Goal: Information Seeking & Learning: Learn about a topic

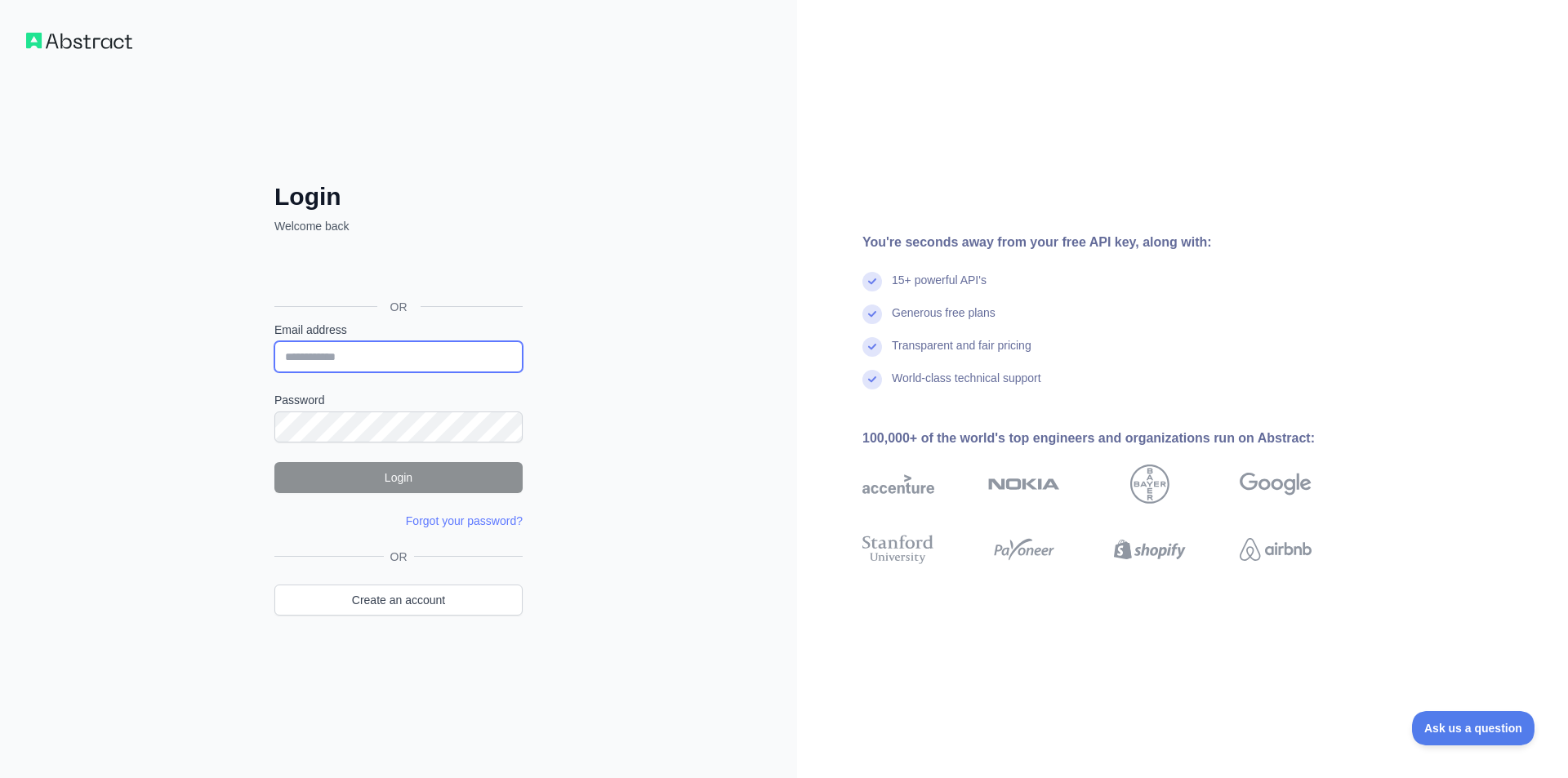
click at [376, 357] on input "Email address" at bounding box center [398, 356] width 248 height 31
type input "**********"
click at [425, 477] on button "Login" at bounding box center [398, 477] width 248 height 31
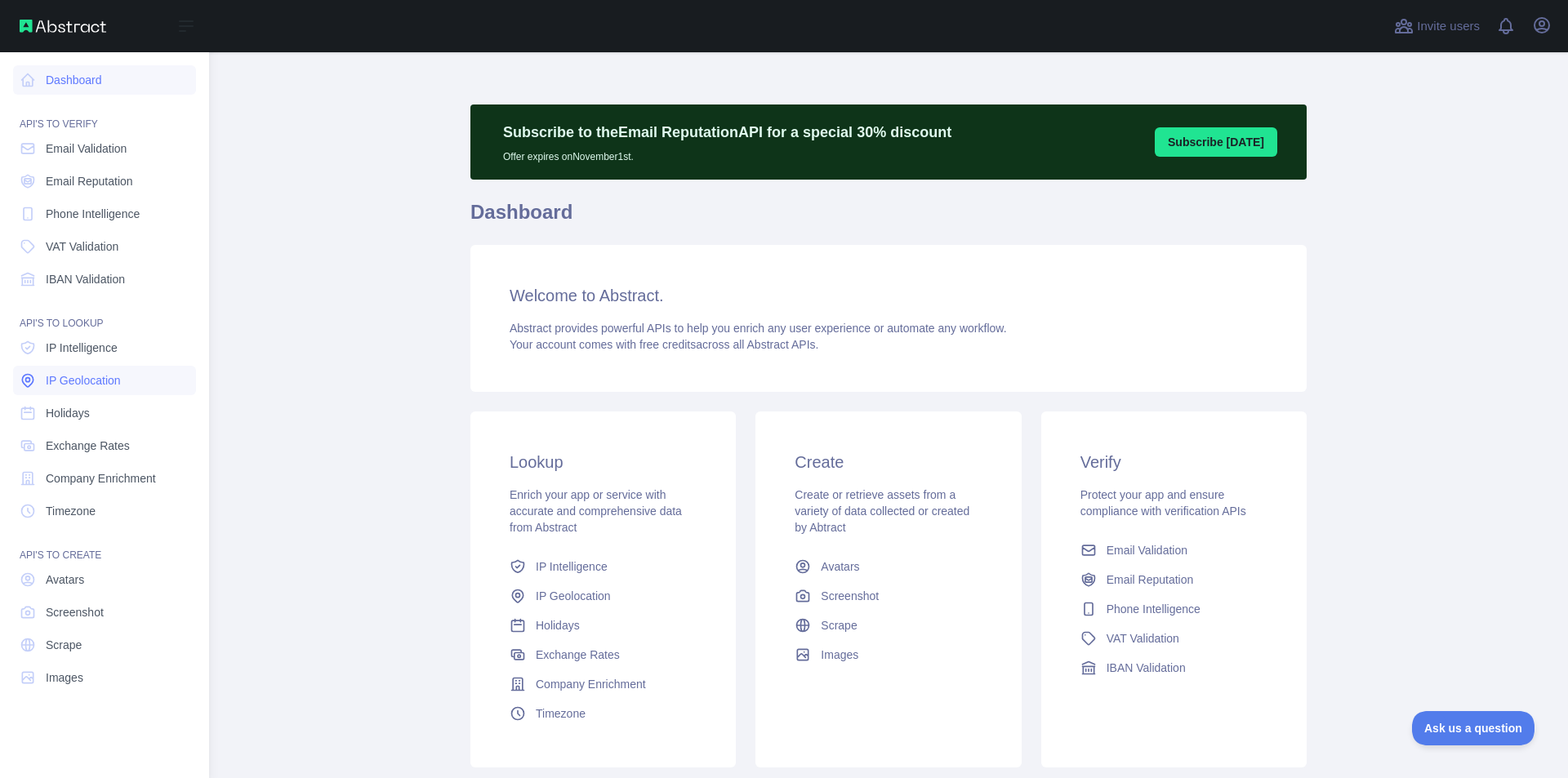
click at [104, 375] on span "IP Geolocation" at bounding box center [82, 381] width 75 height 17
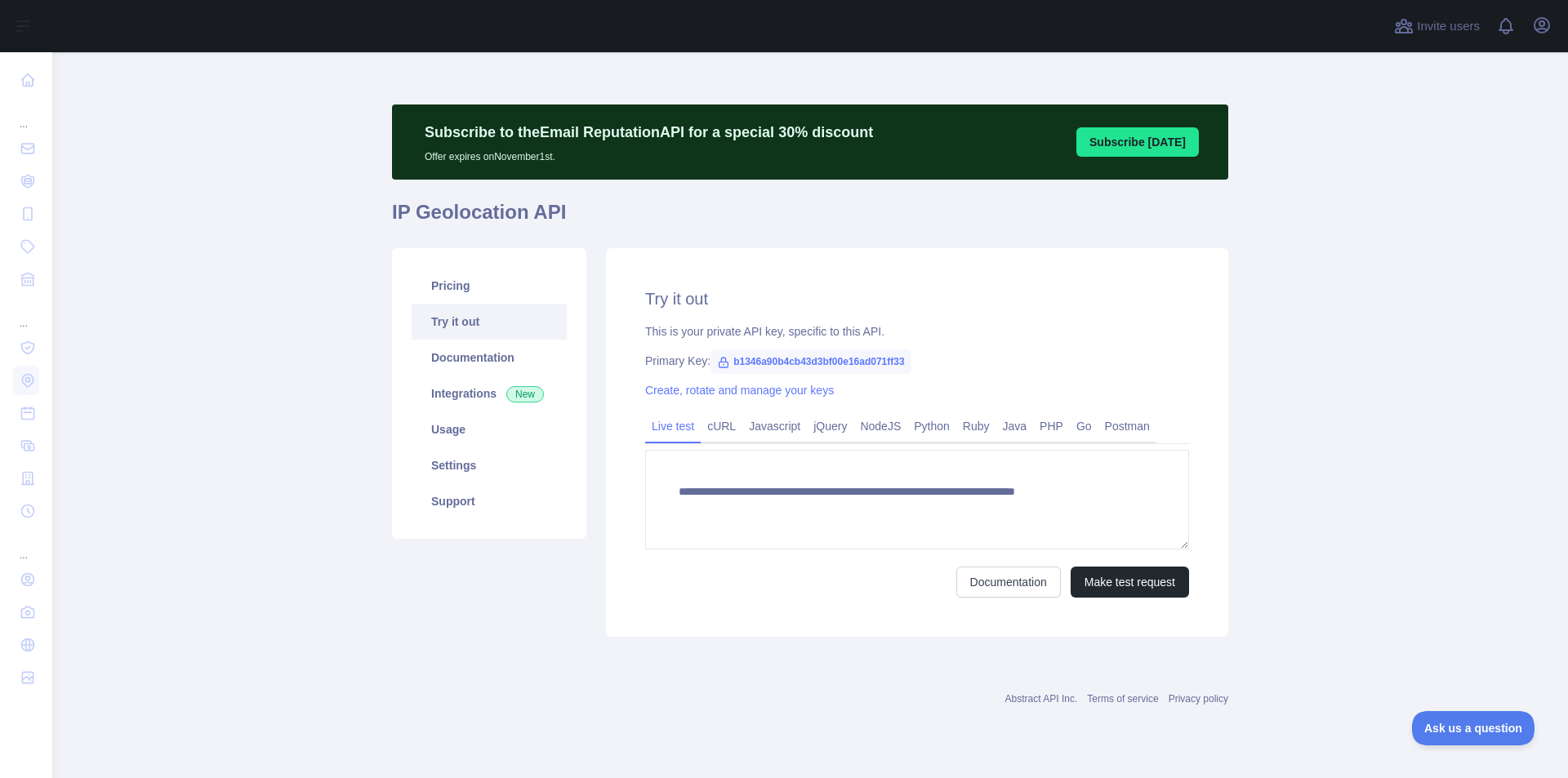
type textarea "**********"
click at [477, 433] on link "Usage" at bounding box center [488, 429] width 155 height 36
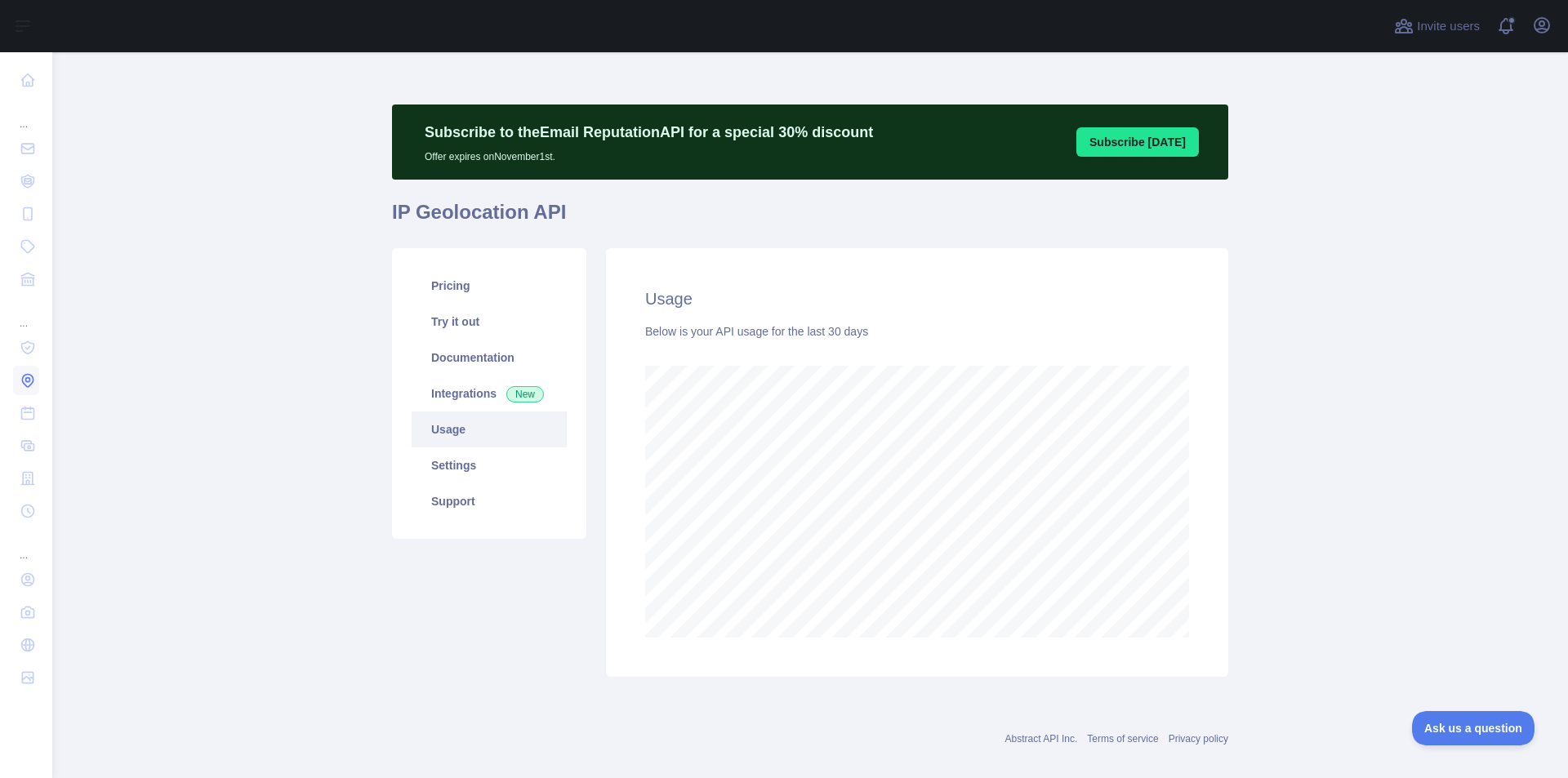
scroll to position [725, 1503]
click at [509, 469] on link "Settings" at bounding box center [488, 465] width 155 height 36
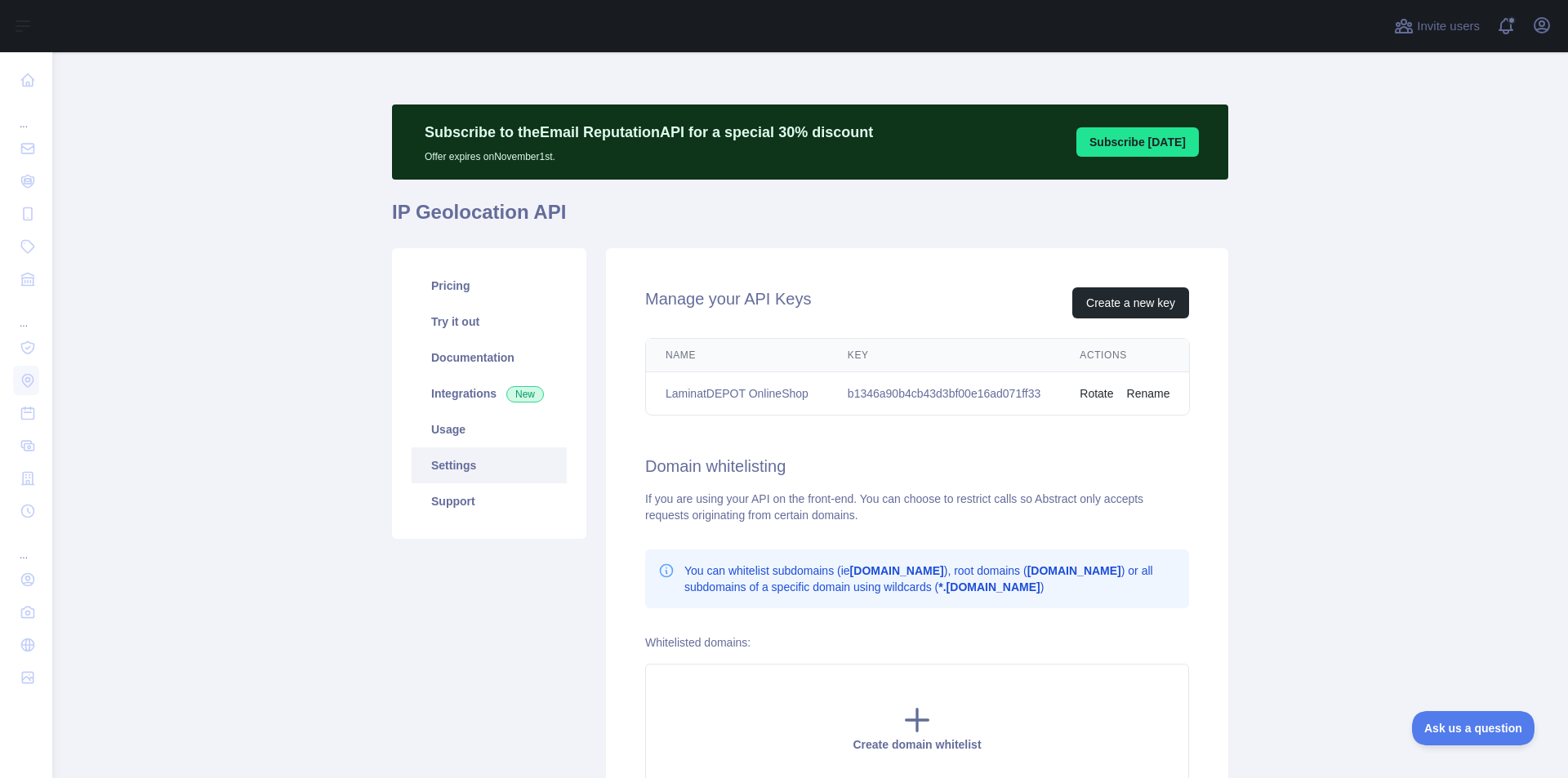
scroll to position [175, 0]
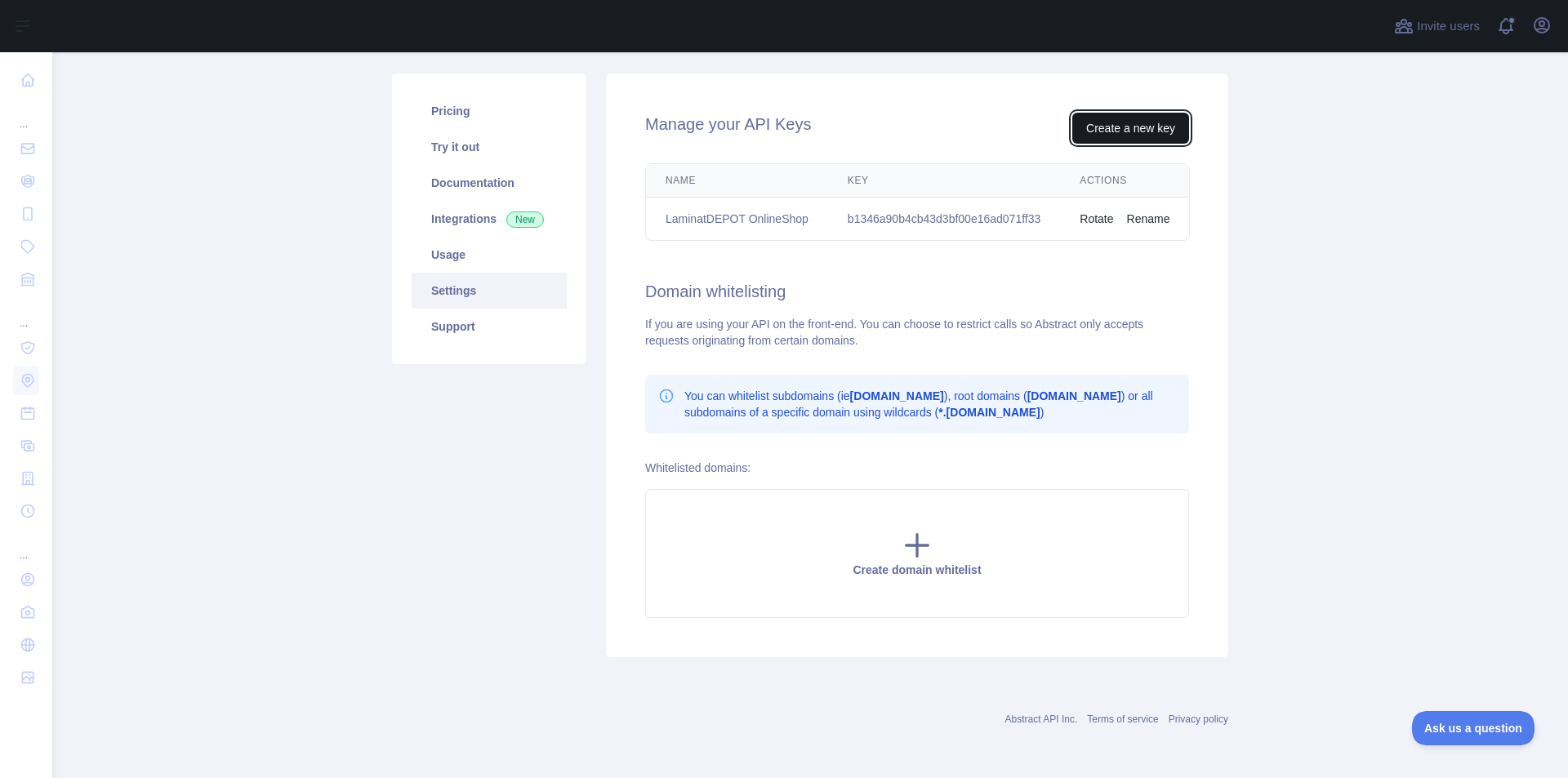
click at [1138, 117] on button "Create a new key" at bounding box center [1131, 128] width 117 height 31
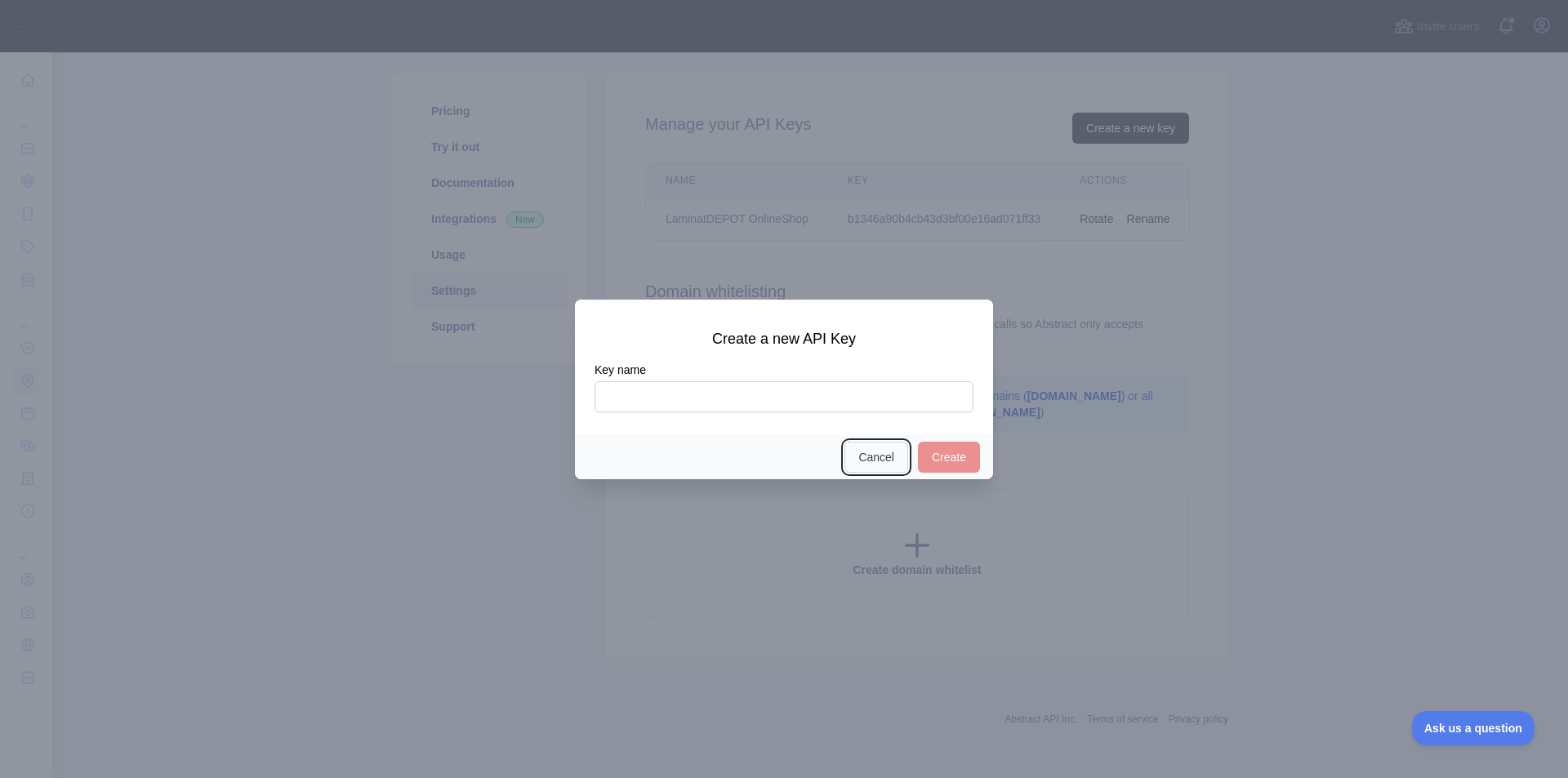
click at [866, 459] on button "Cancel" at bounding box center [876, 457] width 64 height 31
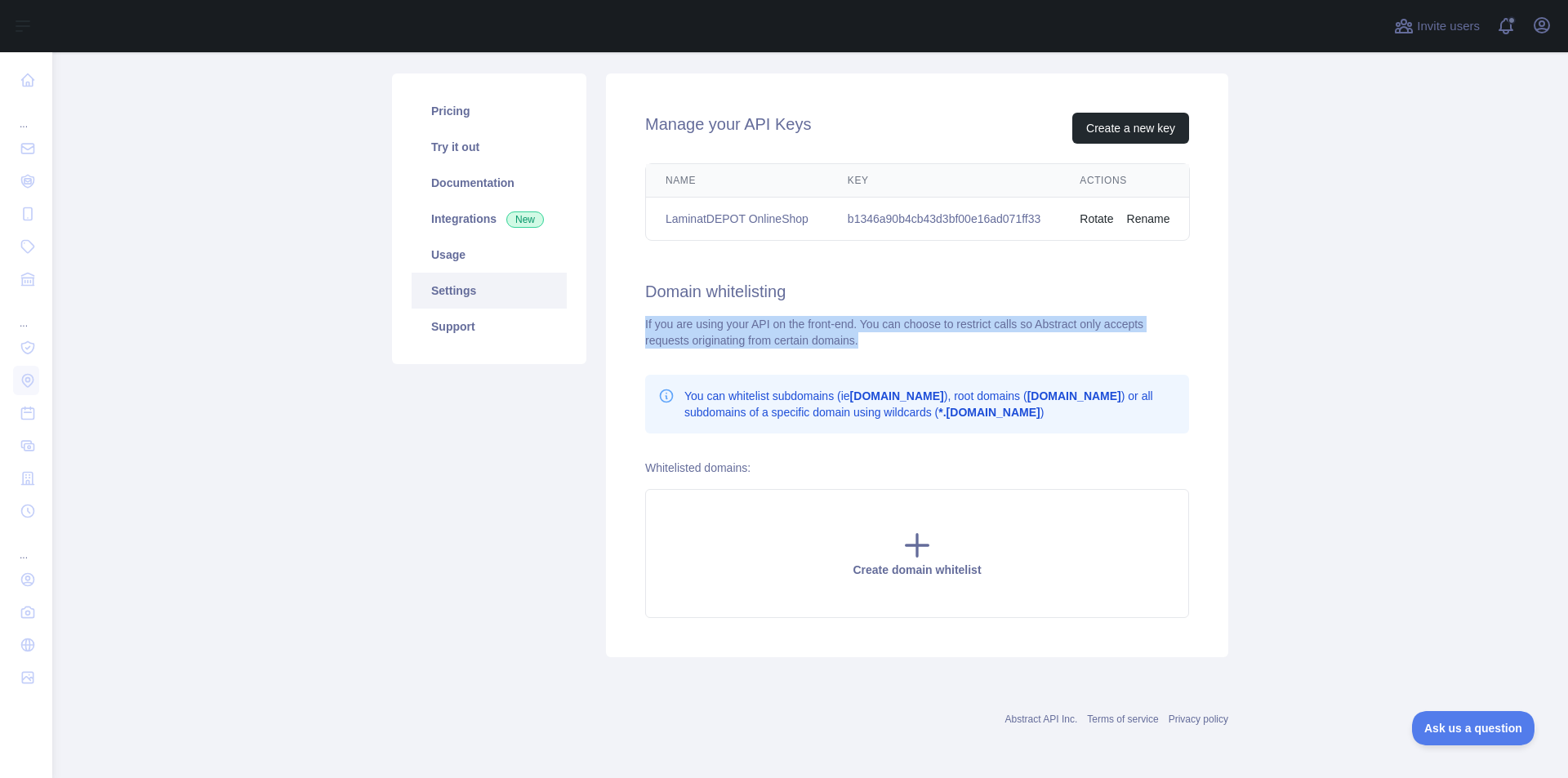
drag, startPoint x: 639, startPoint y: 326, endPoint x: 950, endPoint y: 333, distance: 311.1
click at [950, 333] on div "If you are using your API on the front-end. You can choose to restrict calls so…" at bounding box center [917, 332] width 544 height 32
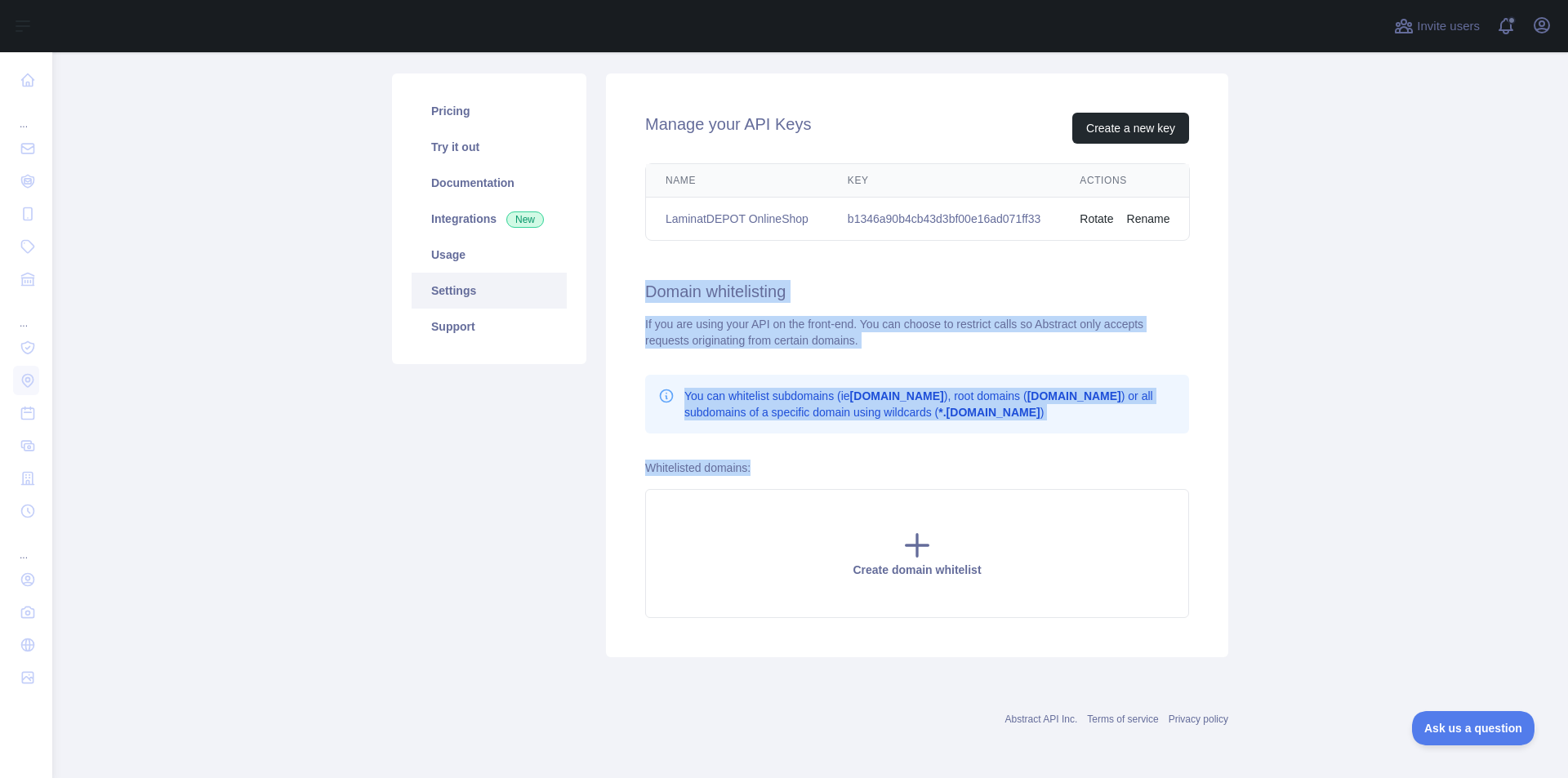
drag, startPoint x: 639, startPoint y: 292, endPoint x: 1043, endPoint y: 439, distance: 429.9
click at [1043, 439] on div "Manage your API Keys Create a new key Name Key Actions LaminatDEPOT OnlineShop …" at bounding box center [917, 365] width 622 height 584
click at [1371, 448] on main "Subscribe to the Email Reputation API for a special 30 % discount Offer expires…" at bounding box center [809, 414] width 1515 height 725
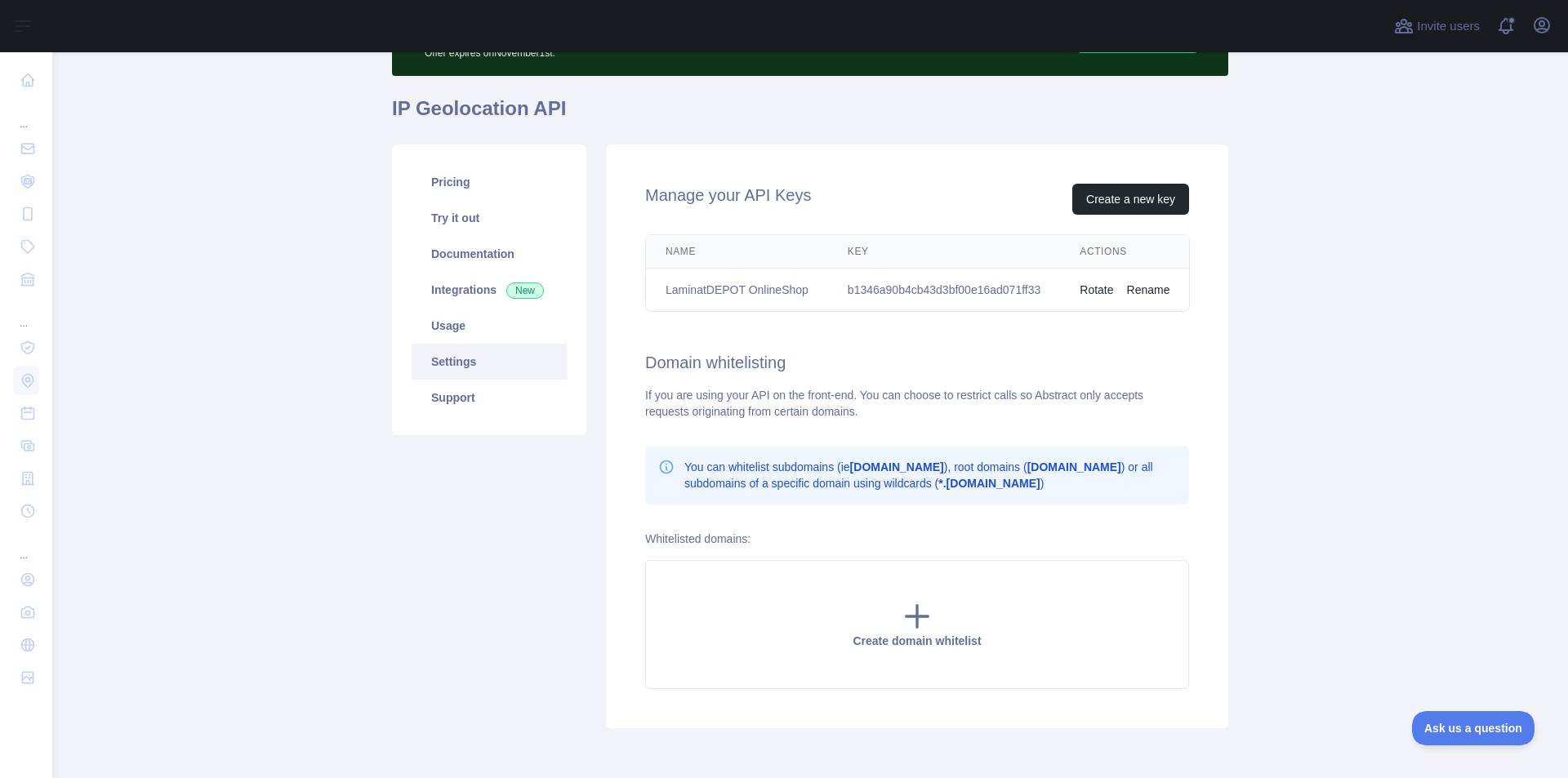
scroll to position [0, 0]
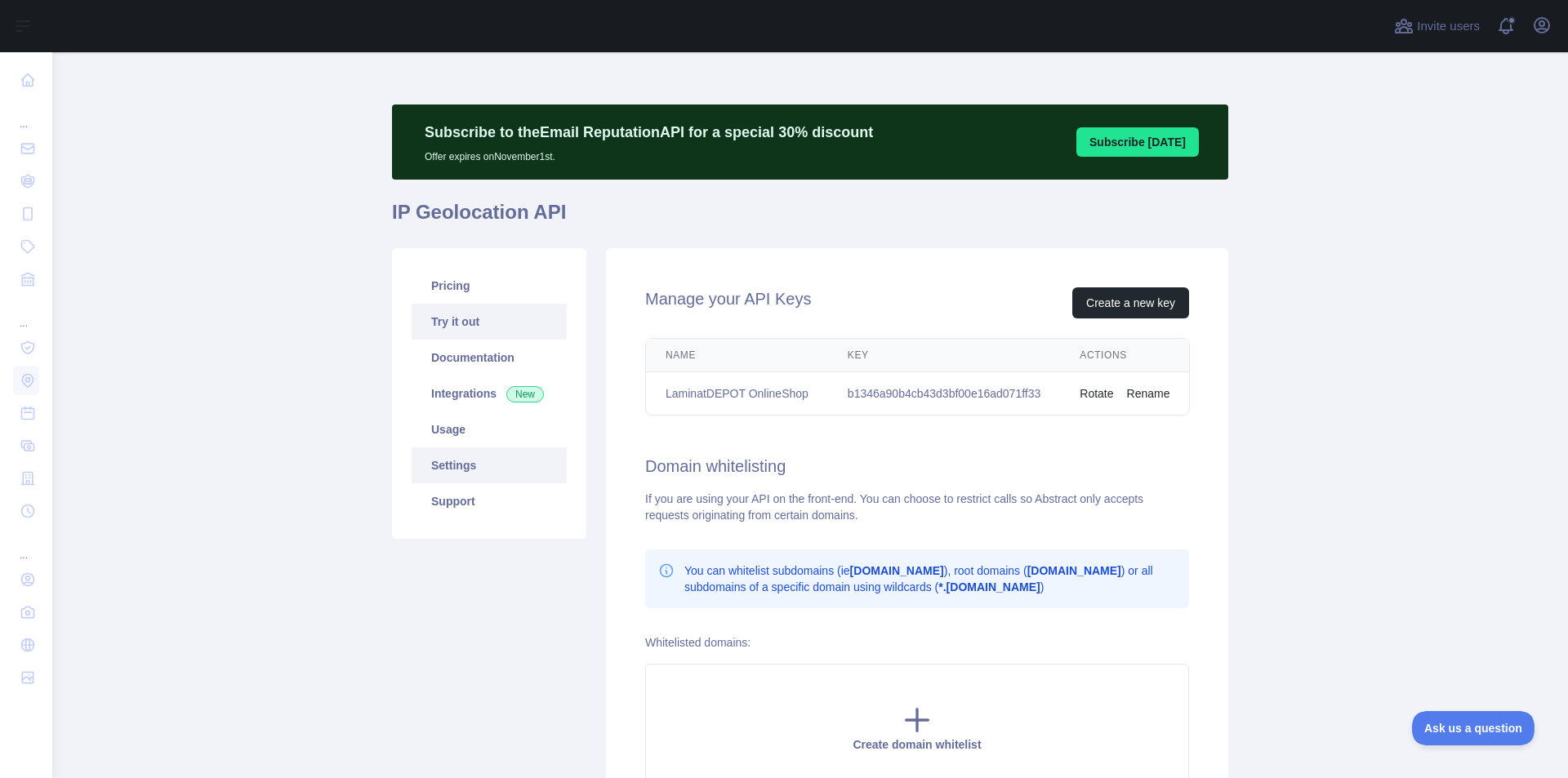
click at [465, 312] on link "Try it out" at bounding box center [488, 321] width 155 height 36
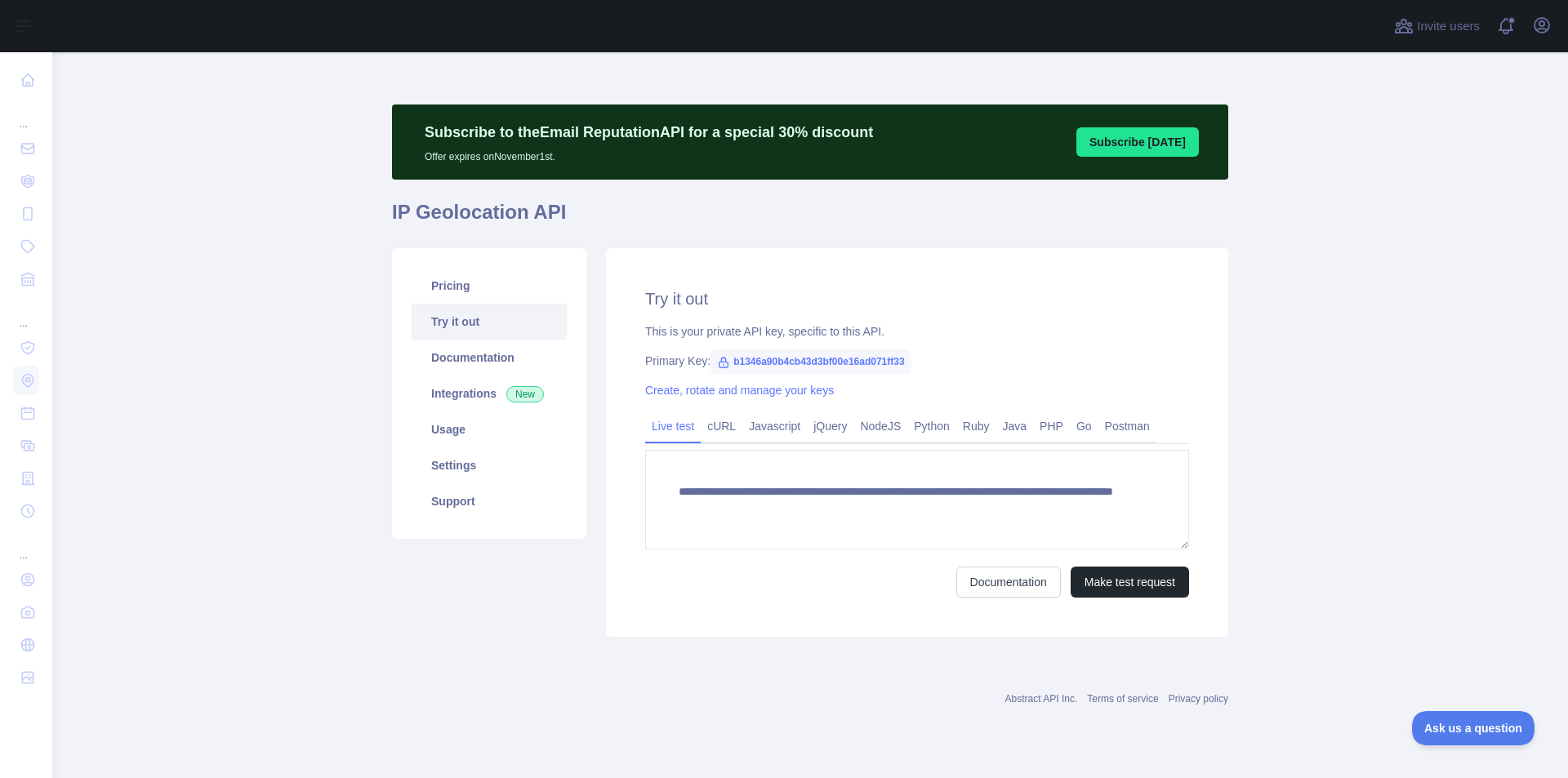
click at [799, 397] on div "Create, rotate and manage your keys" at bounding box center [917, 390] width 544 height 17
click at [796, 385] on link "Create, rotate and manage your keys" at bounding box center [740, 390] width 189 height 13
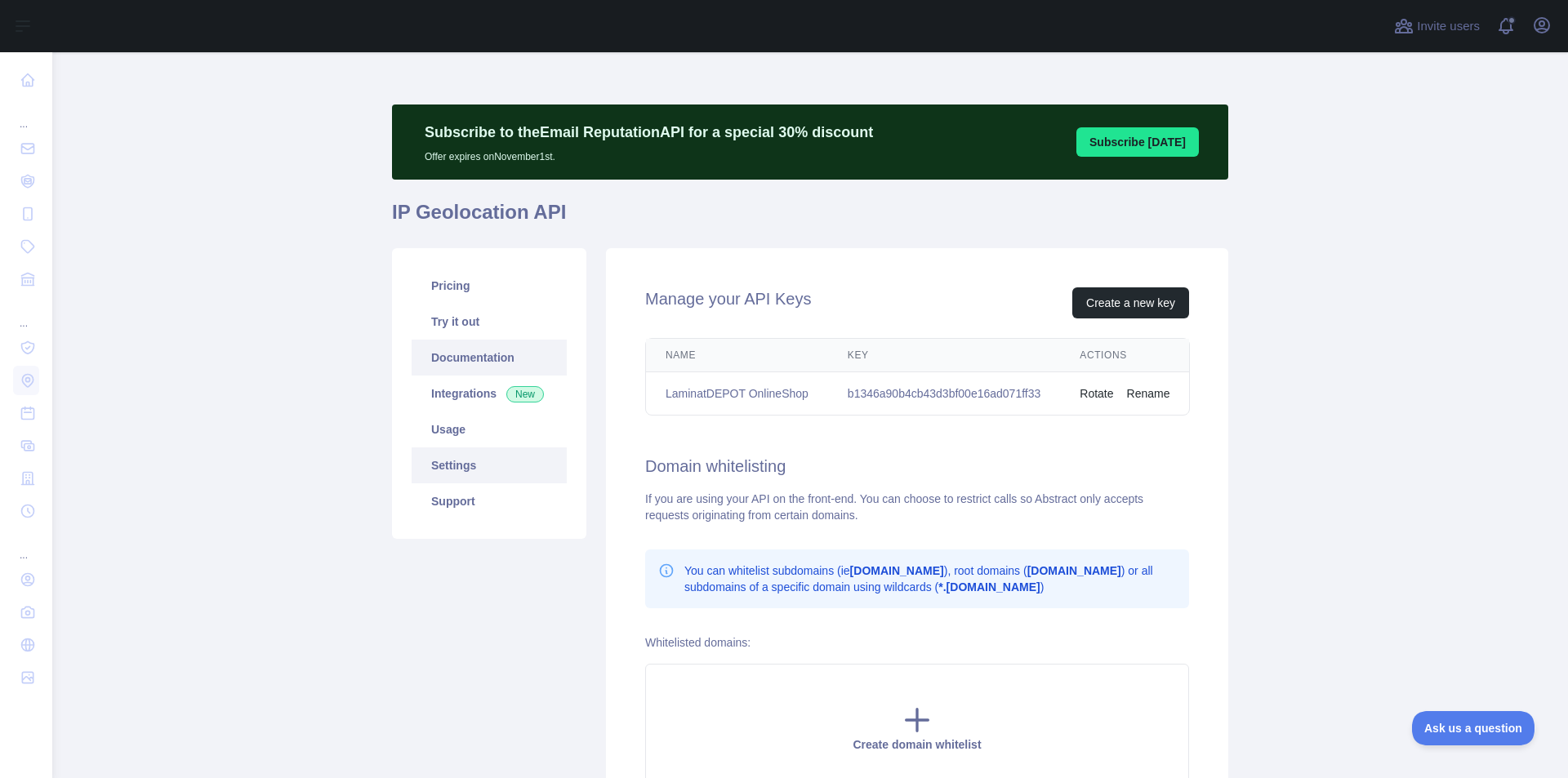
click at [489, 354] on link "Documentation" at bounding box center [488, 358] width 155 height 36
click at [441, 404] on link "Integrations New" at bounding box center [488, 393] width 155 height 36
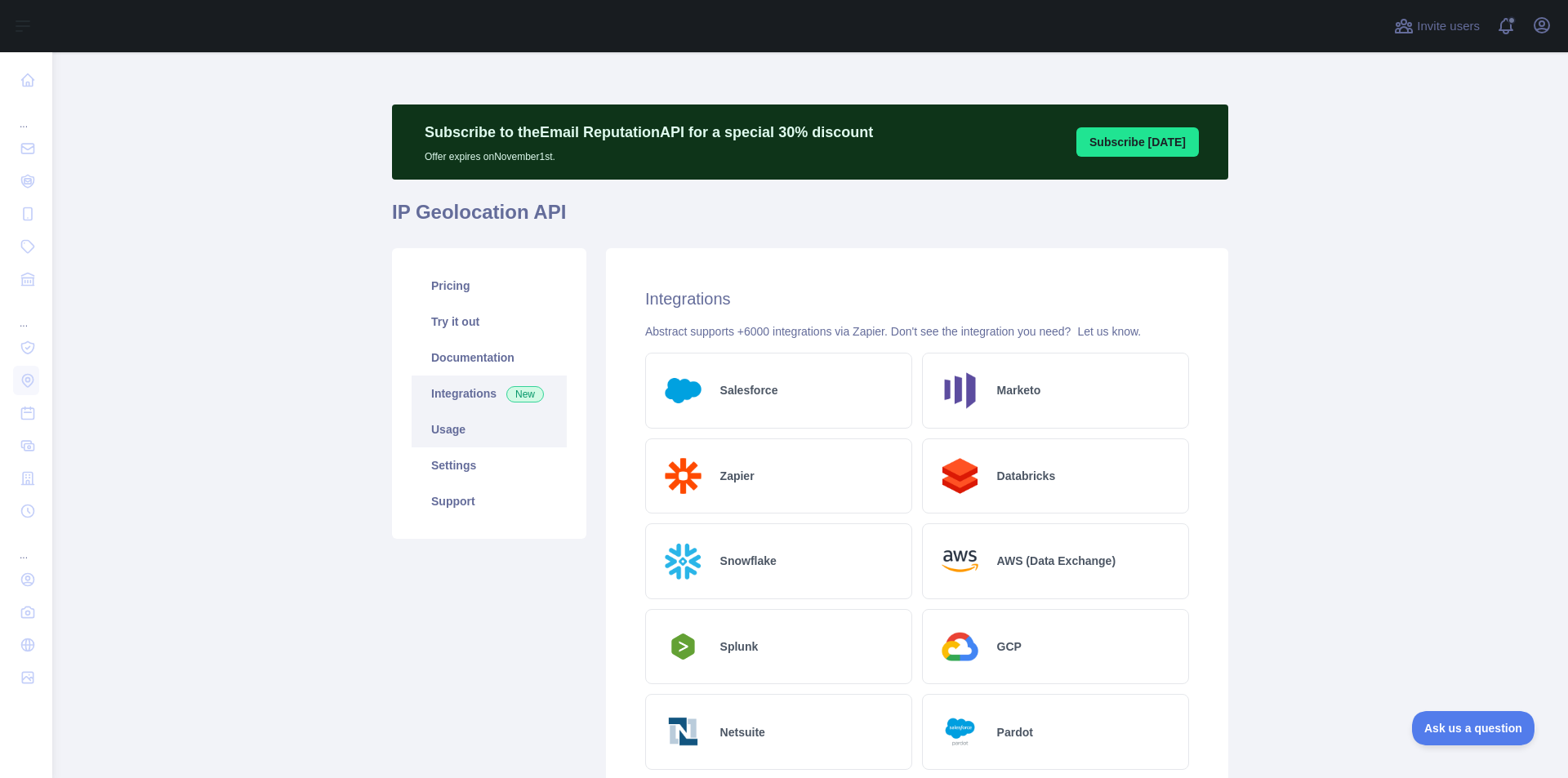
click at [445, 436] on link "Usage" at bounding box center [488, 429] width 155 height 36
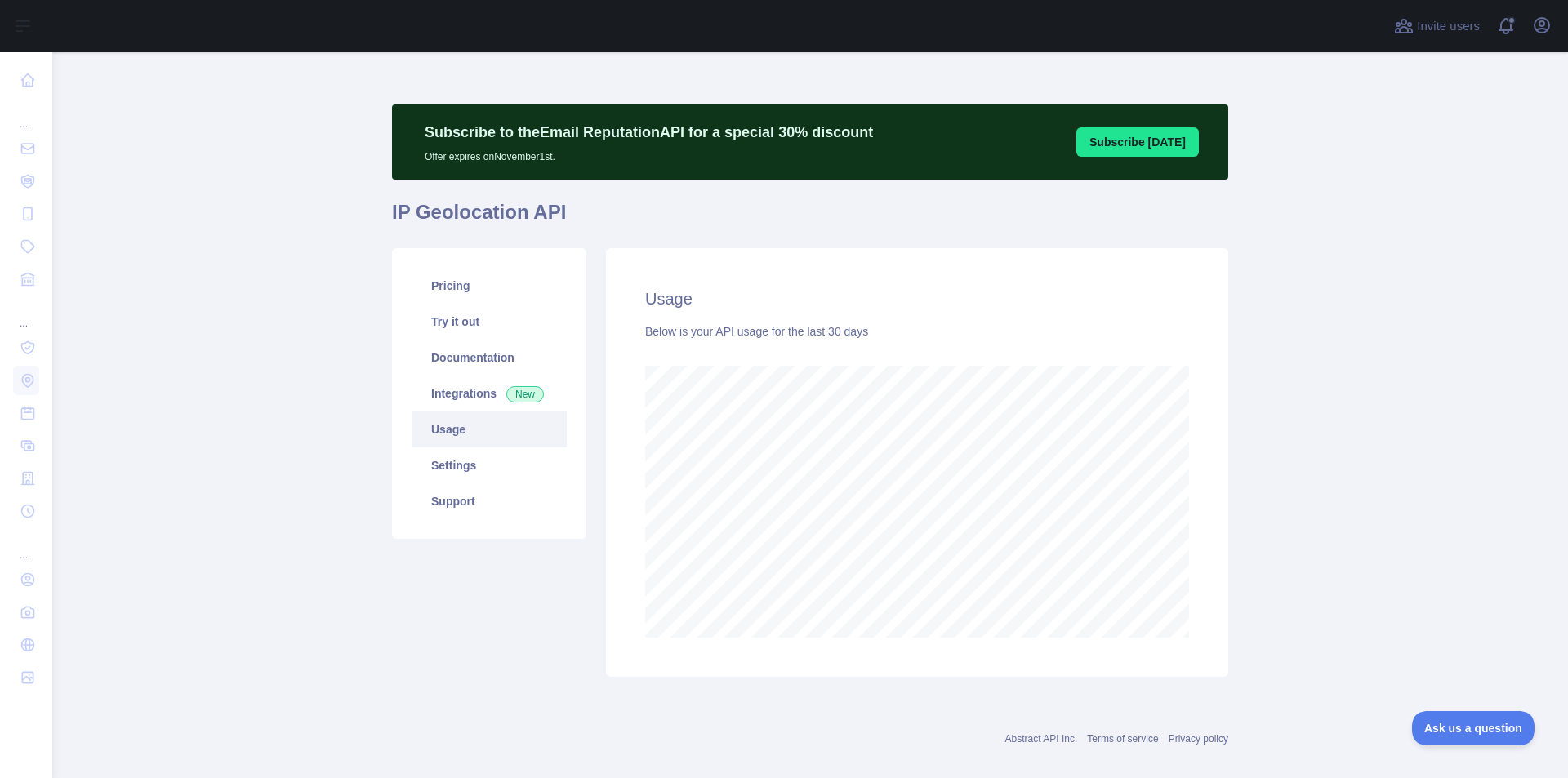
scroll to position [725, 1503]
click at [447, 408] on link "Integrations New" at bounding box center [488, 393] width 155 height 36
